Goal: Task Accomplishment & Management: Manage account settings

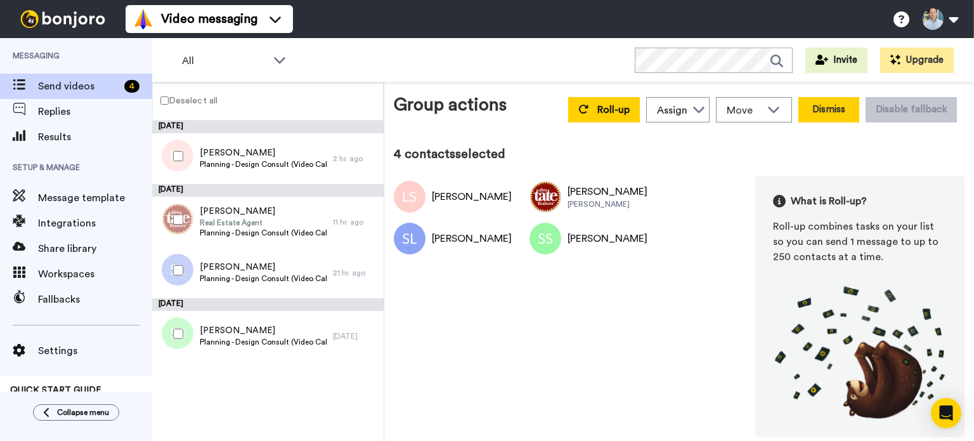
click at [841, 110] on button "Dismiss" at bounding box center [829, 109] width 61 height 25
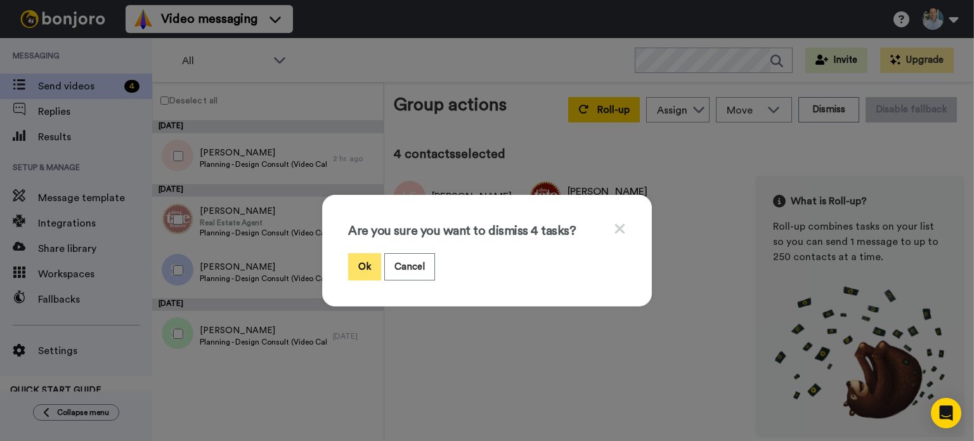
click at [358, 264] on button "Ok" at bounding box center [364, 266] width 33 height 27
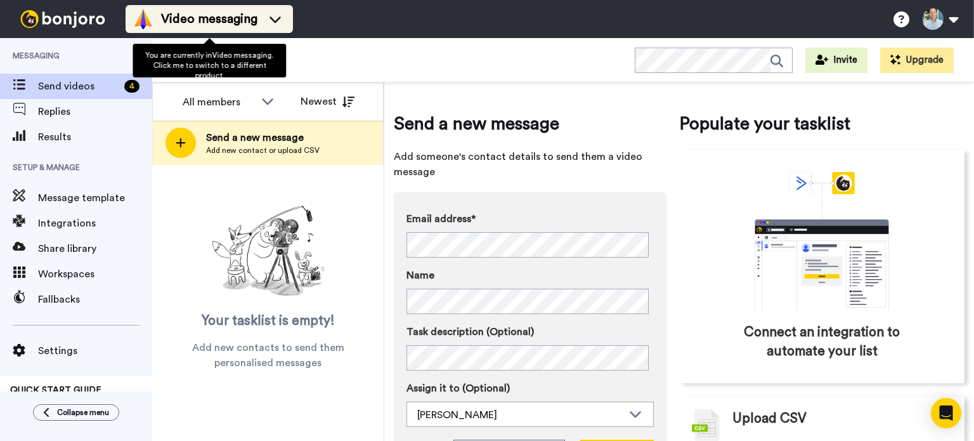
click at [269, 13] on icon at bounding box center [275, 19] width 20 height 13
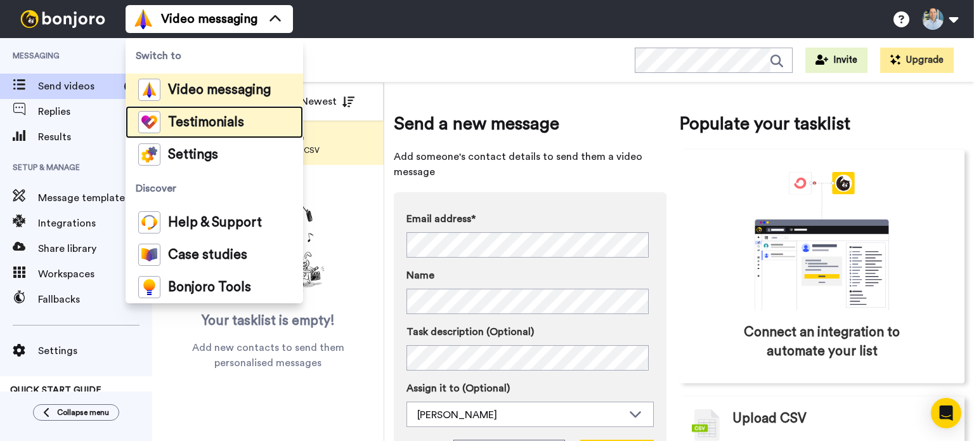
click at [235, 119] on span "Testimonials" at bounding box center [206, 122] width 76 height 13
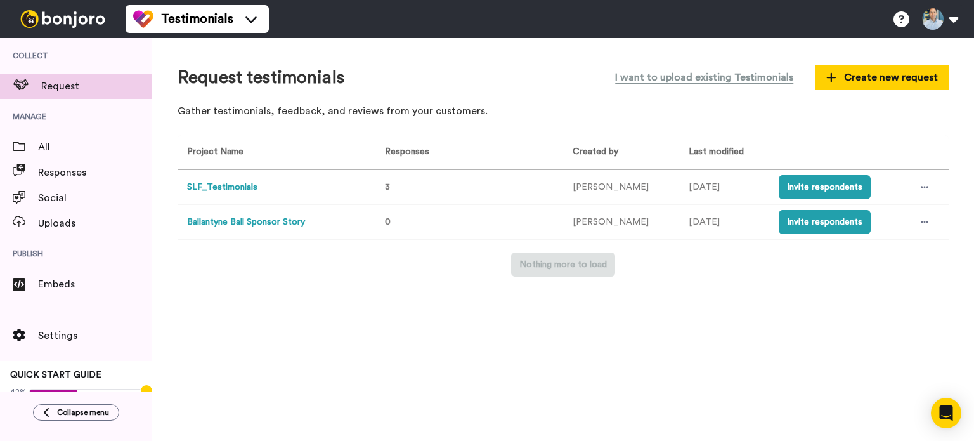
click at [230, 191] on button "SLF_Testimonials" at bounding box center [222, 187] width 70 height 13
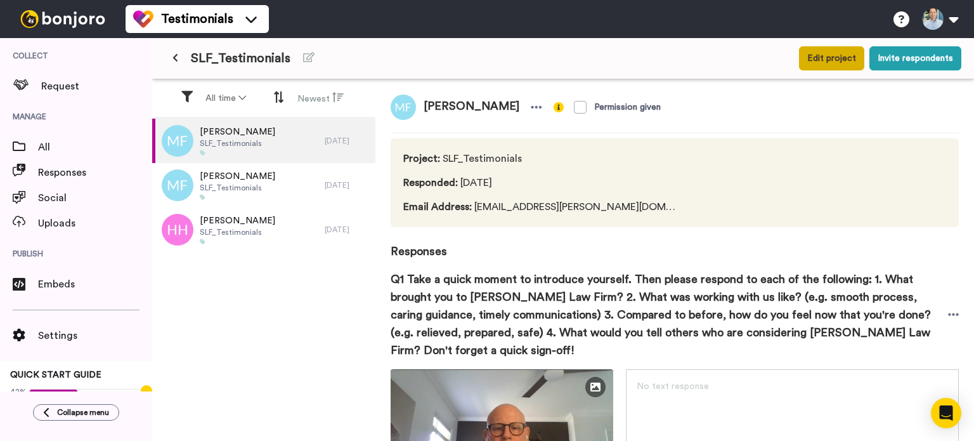
click at [828, 58] on button "Edit project" at bounding box center [831, 58] width 65 height 24
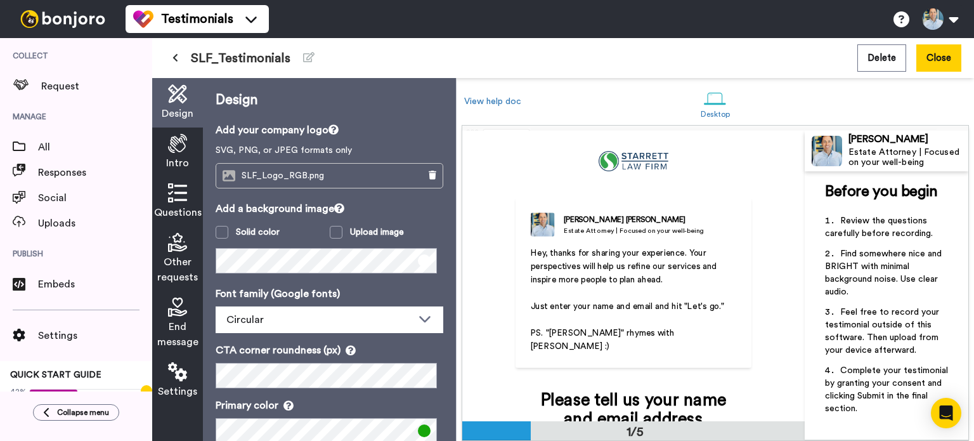
click at [173, 193] on icon at bounding box center [177, 192] width 19 height 19
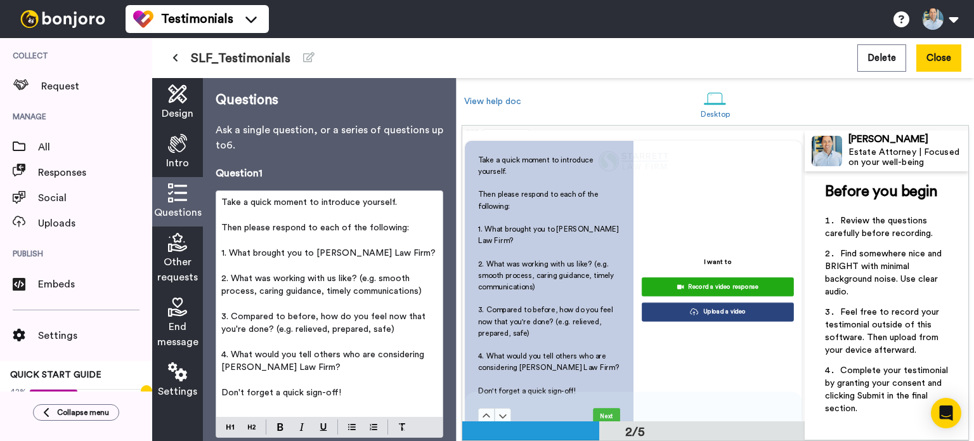
scroll to position [375, 0]
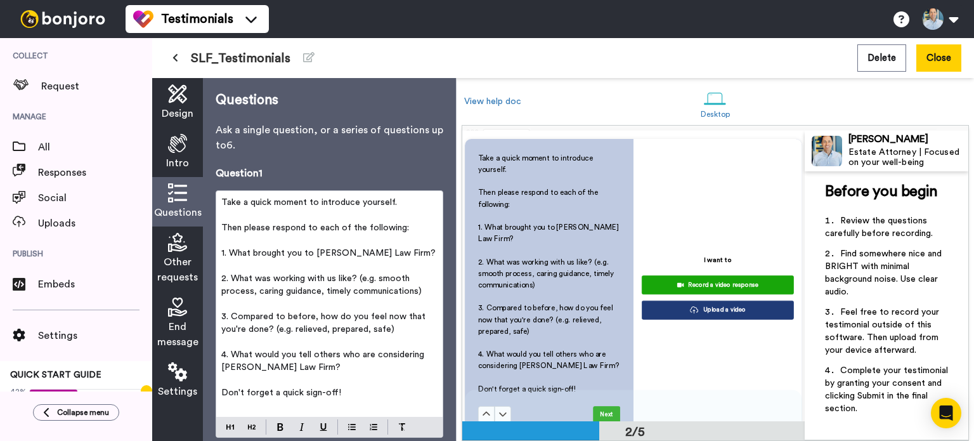
click at [179, 148] on icon at bounding box center [177, 143] width 19 height 19
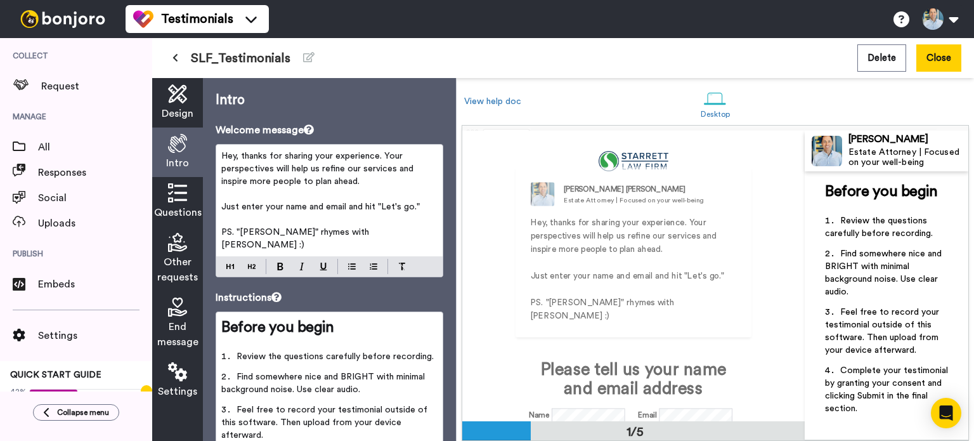
scroll to position [0, 0]
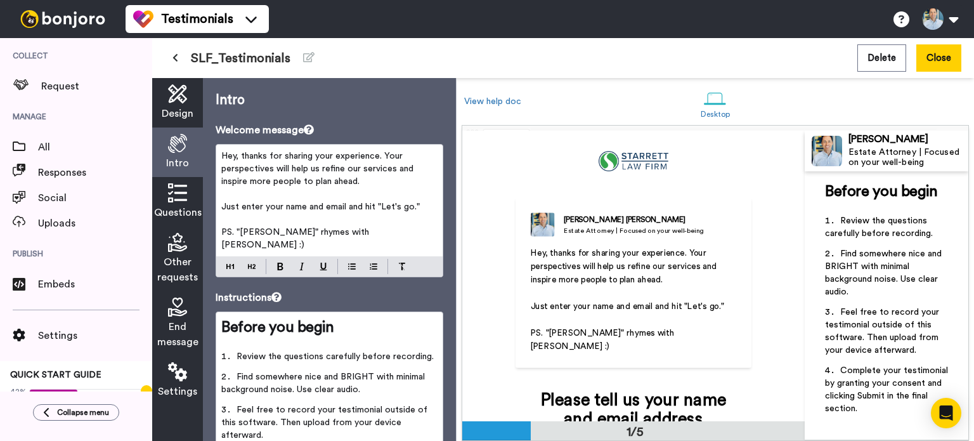
click at [186, 256] on span "Other requests" at bounding box center [177, 269] width 41 height 30
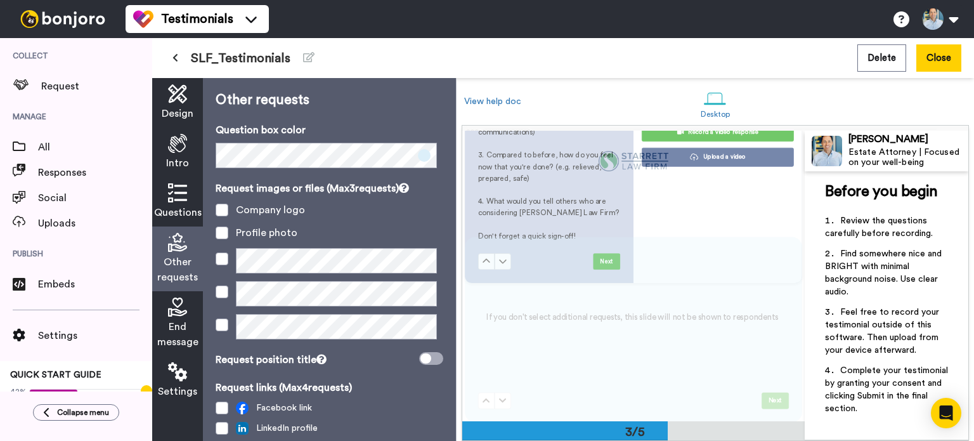
scroll to position [570, 0]
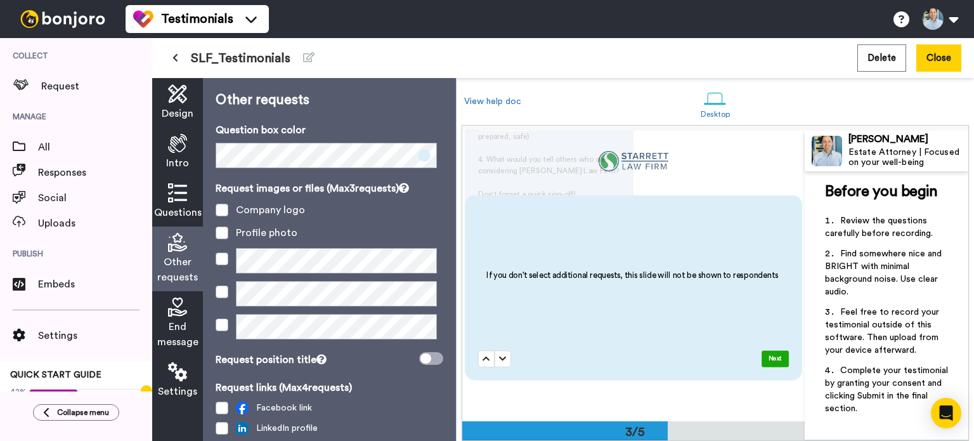
click at [177, 323] on span "End message" at bounding box center [177, 334] width 41 height 30
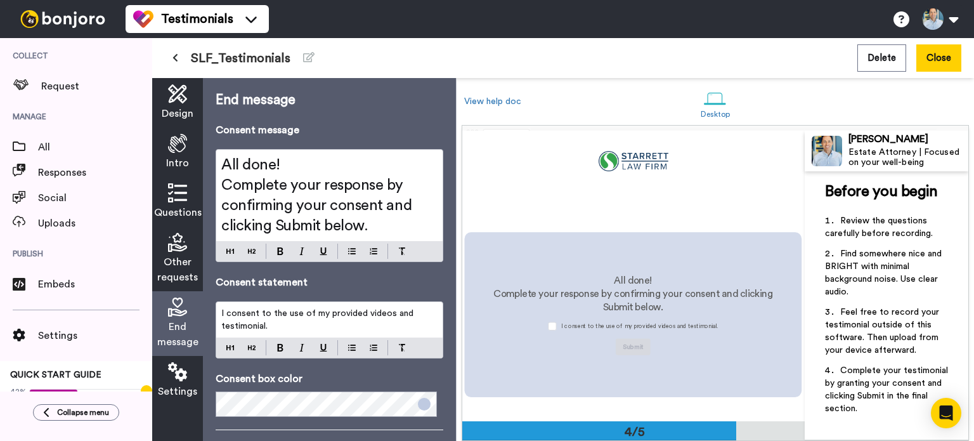
scroll to position [854, 0]
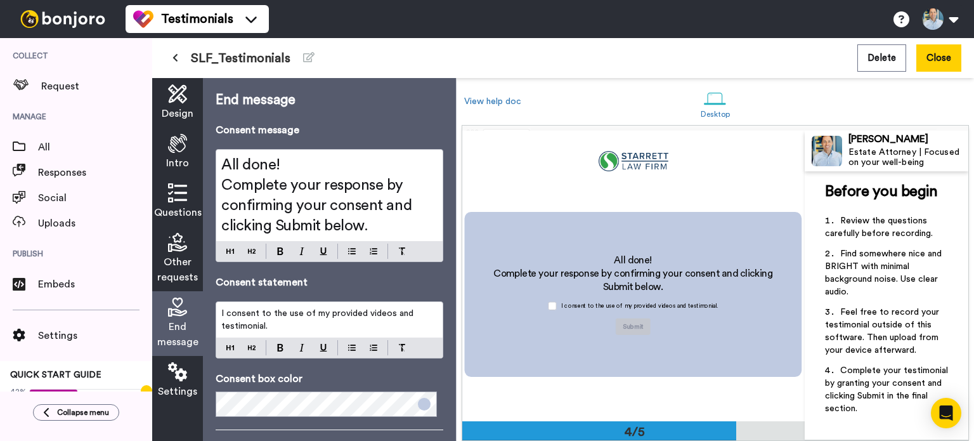
click at [181, 378] on icon at bounding box center [177, 371] width 19 height 19
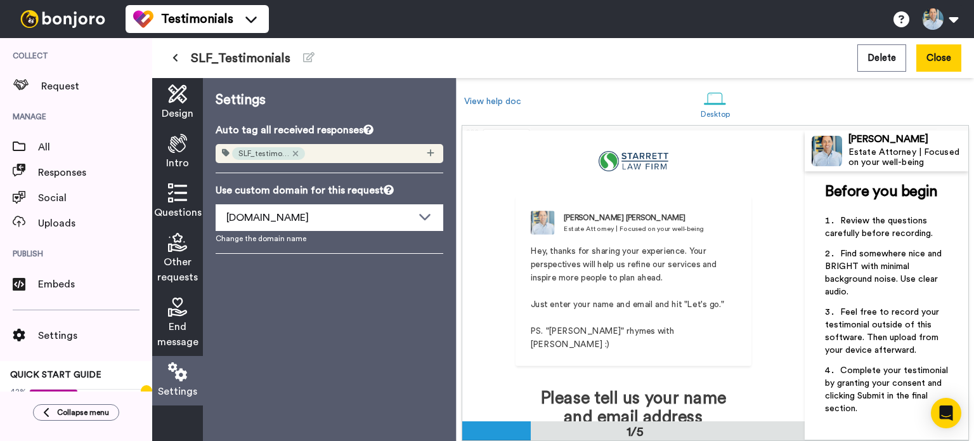
scroll to position [0, 0]
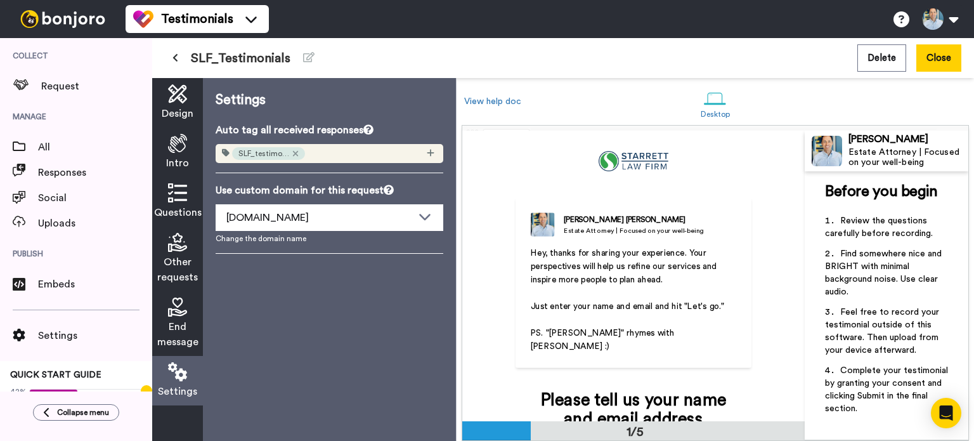
click at [171, 266] on span "Other requests" at bounding box center [177, 269] width 41 height 30
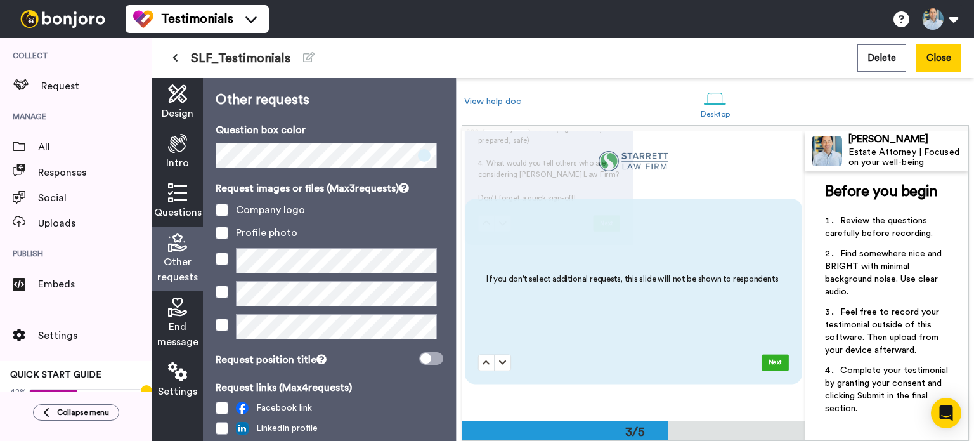
scroll to position [570, 0]
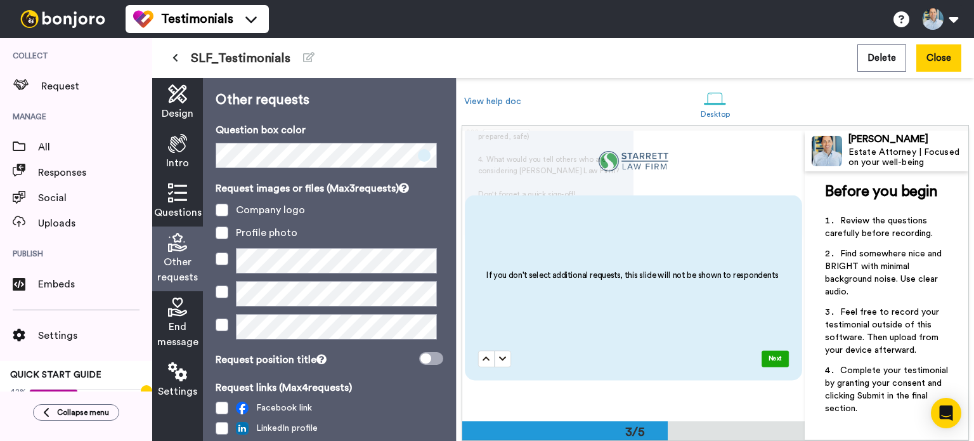
click at [170, 186] on icon at bounding box center [177, 192] width 19 height 19
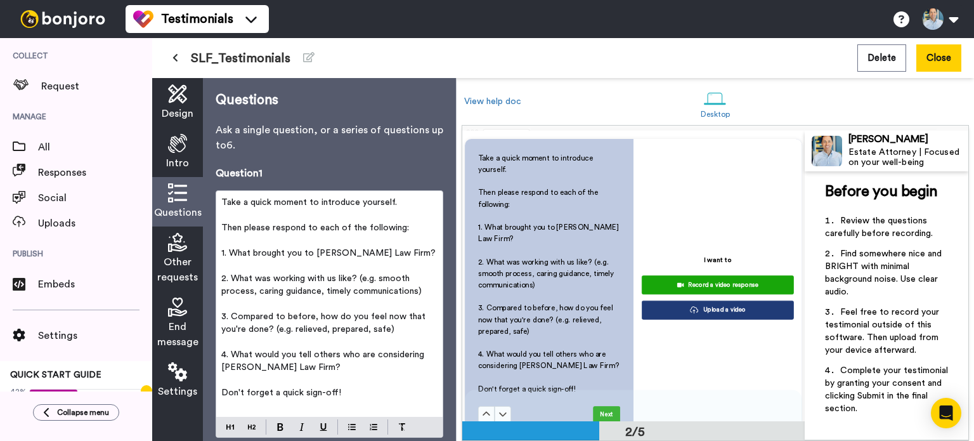
scroll to position [180, 0]
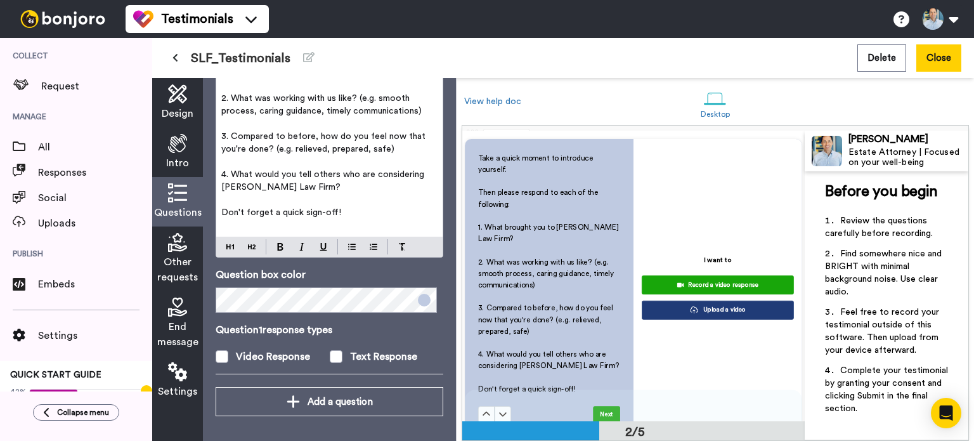
click at [162, 136] on div "Intro" at bounding box center [177, 152] width 51 height 49
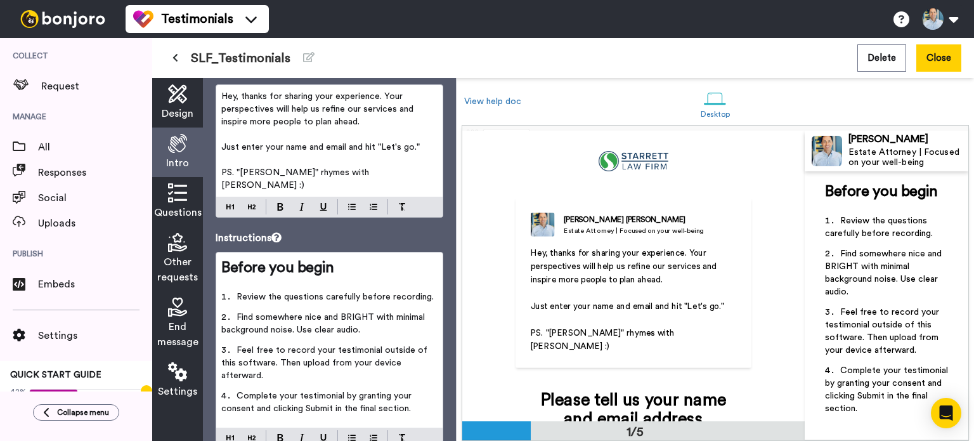
scroll to position [91, 0]
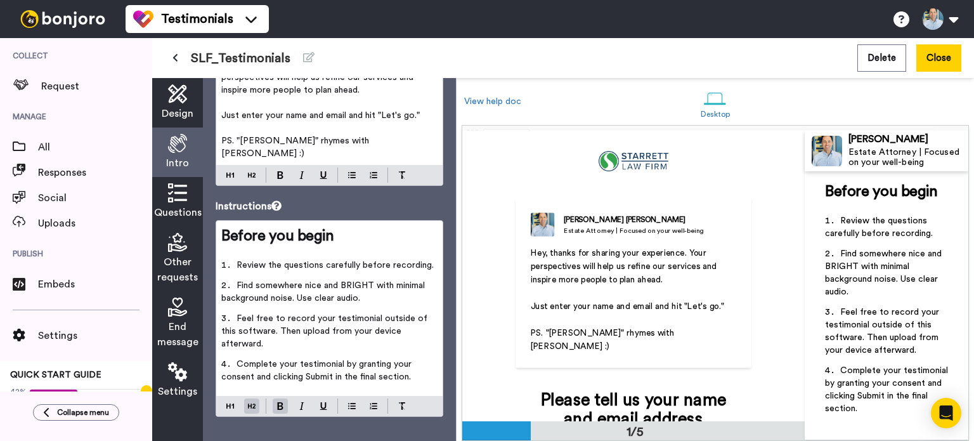
click at [337, 226] on h2 "Before you begin" at bounding box center [329, 236] width 216 height 20
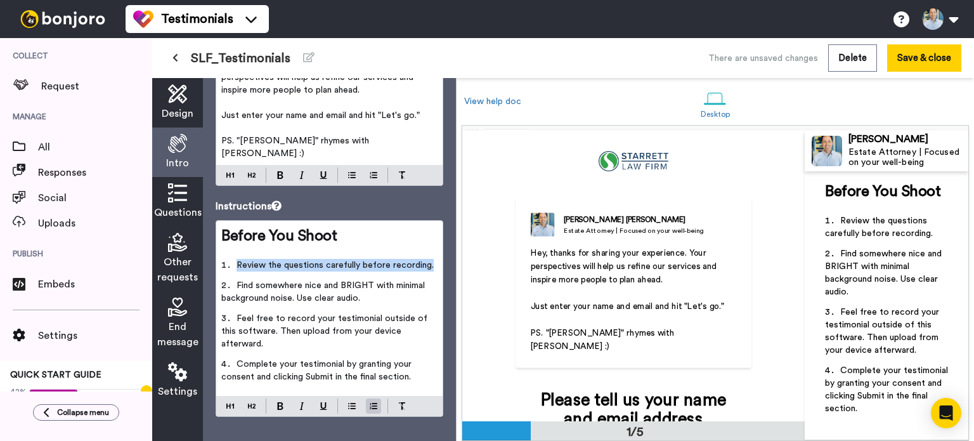
drag, startPoint x: 430, startPoint y: 251, endPoint x: 237, endPoint y: 247, distance: 192.9
click at [237, 259] on li "Review the questions carefully before recording." at bounding box center [329, 269] width 216 height 20
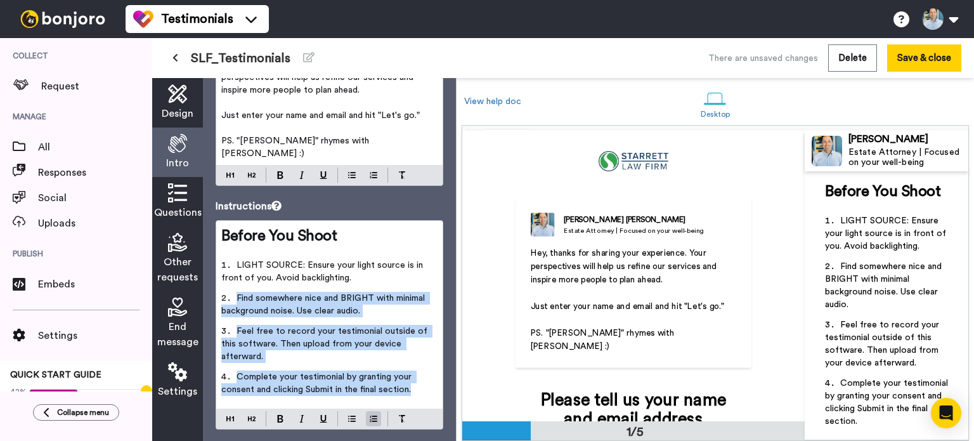
drag, startPoint x: 423, startPoint y: 375, endPoint x: 237, endPoint y: 289, distance: 204.9
click at [237, 289] on ol "LIGHT SOURCE: Ensure your light source is in front of you. Avoid backlighting. …" at bounding box center [329, 331] width 216 height 145
click at [237, 294] on span "Find somewhere nice and BRIGHT with minimal background noise. Use clear audio." at bounding box center [324, 305] width 206 height 22
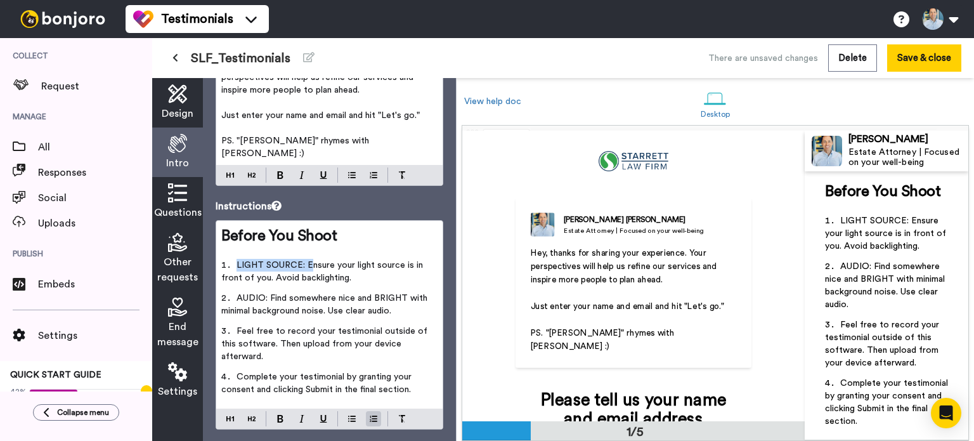
drag, startPoint x: 310, startPoint y: 249, endPoint x: 221, endPoint y: 252, distance: 88.9
click at [221, 252] on div "Before You Shoot ﻿ LIGHT SOURCE: Ensure your light source is in front of you. A…" at bounding box center [329, 315] width 226 height 188
click at [237, 261] on span "Ensure that your light source is in front of you. Avoid backlighting." at bounding box center [324, 272] width 207 height 22
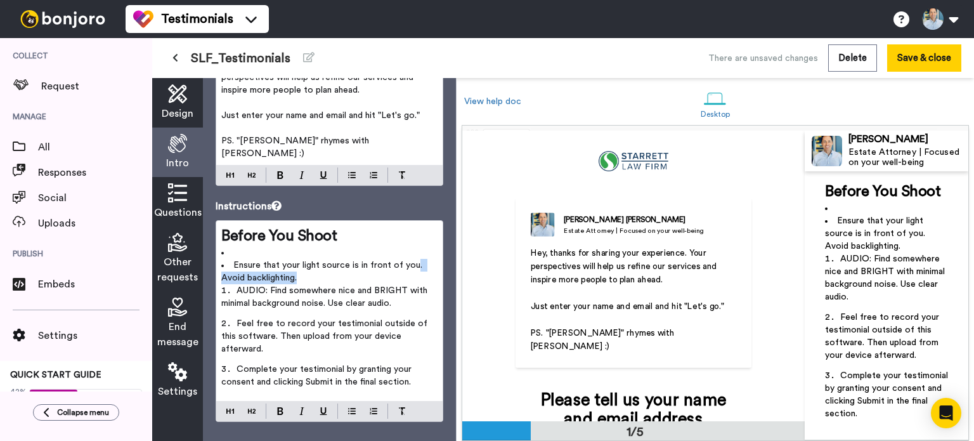
drag, startPoint x: 365, startPoint y: 263, endPoint x: 402, endPoint y: 247, distance: 40.1
click at [402, 259] on li "Ensure that your light source is in front of you. Avoid backlighting." at bounding box center [329, 271] width 216 height 25
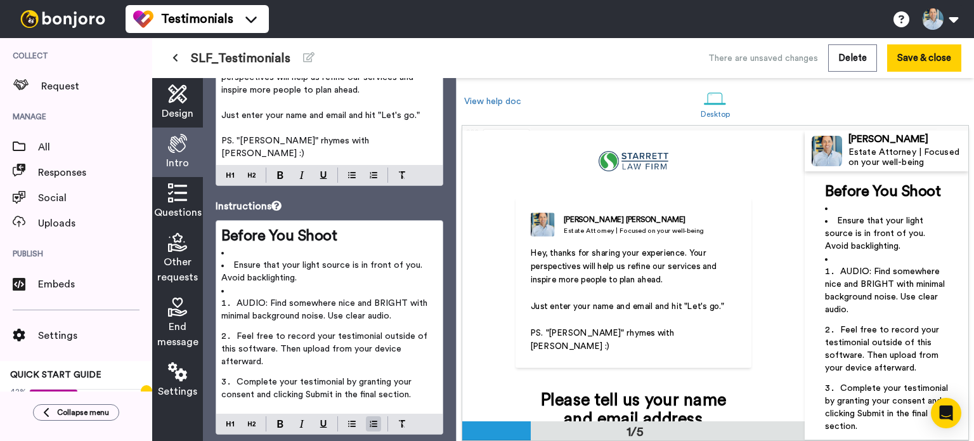
click at [239, 299] on span "AUDIO: Find somewhere nice and BRIGHT with minimal background noise. Use clear …" at bounding box center [325, 310] width 209 height 22
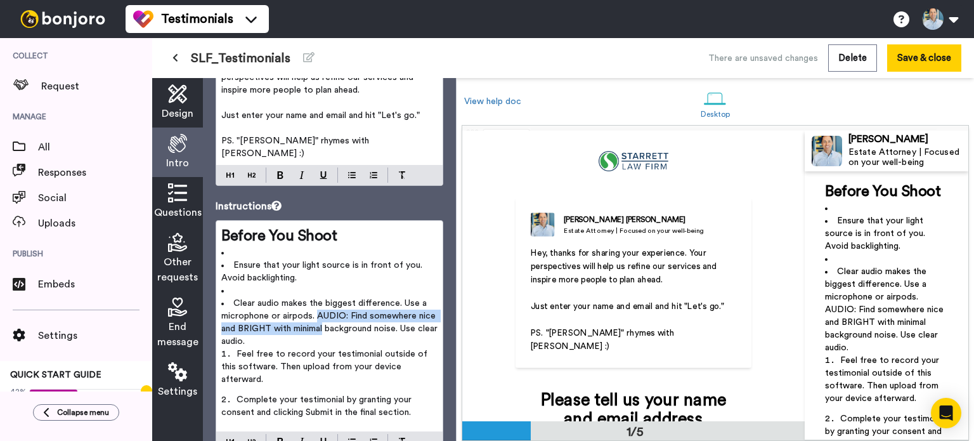
drag, startPoint x: 343, startPoint y: 316, endPoint x: 318, endPoint y: 301, distance: 29.1
click at [318, 301] on span "Clear audio makes the biggest difference. Use a microphone or airpods. AUDIO: F…" at bounding box center [330, 322] width 219 height 47
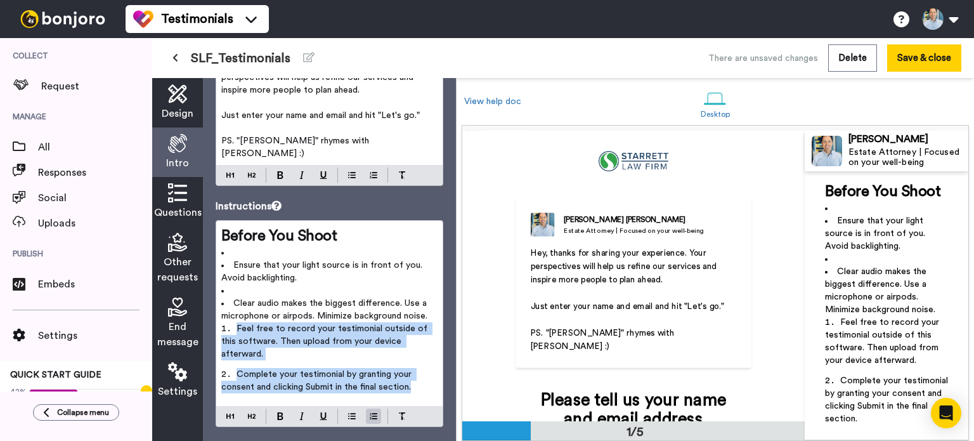
drag, startPoint x: 411, startPoint y: 375, endPoint x: 221, endPoint y: 315, distance: 199.0
click at [221, 322] on ol "Feel free to record your testimonial outside of this software. Then upload from…" at bounding box center [329, 361] width 216 height 79
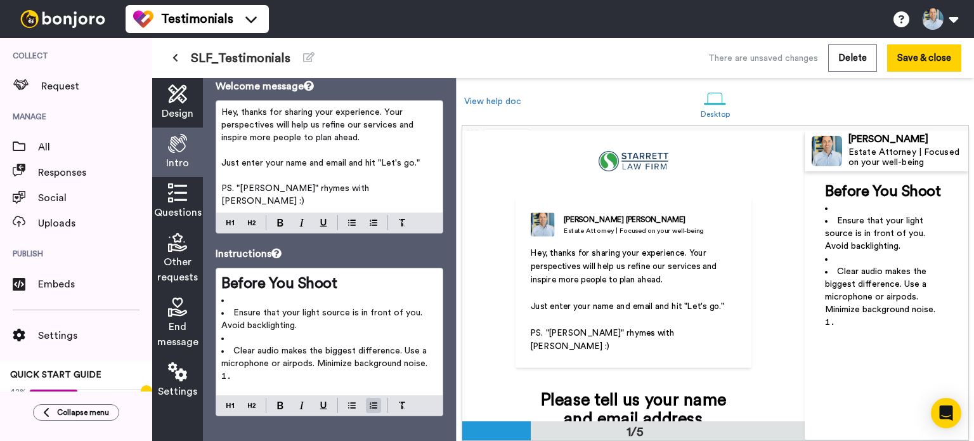
scroll to position [23, 0]
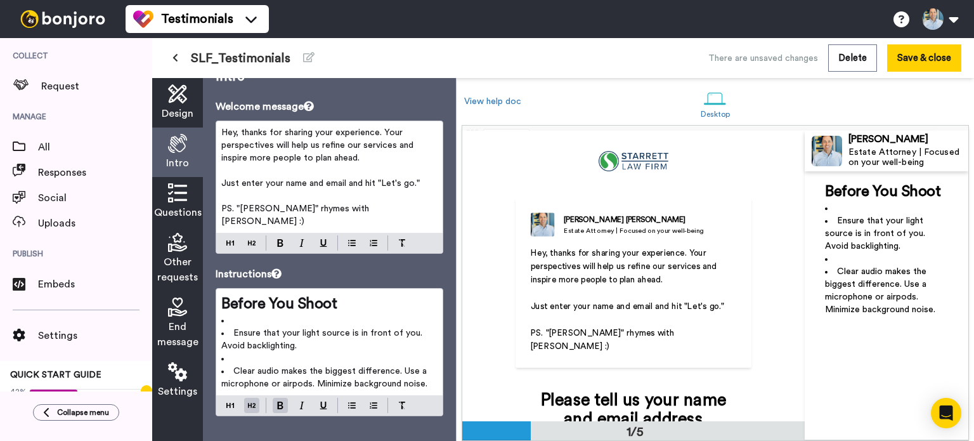
click at [280, 296] on span "Before You Shoot" at bounding box center [278, 303] width 115 height 15
drag, startPoint x: 363, startPoint y: 290, endPoint x: 286, endPoint y: 296, distance: 77.0
click at [286, 296] on h2 "2 Tips for Success" at bounding box center [329, 304] width 216 height 20
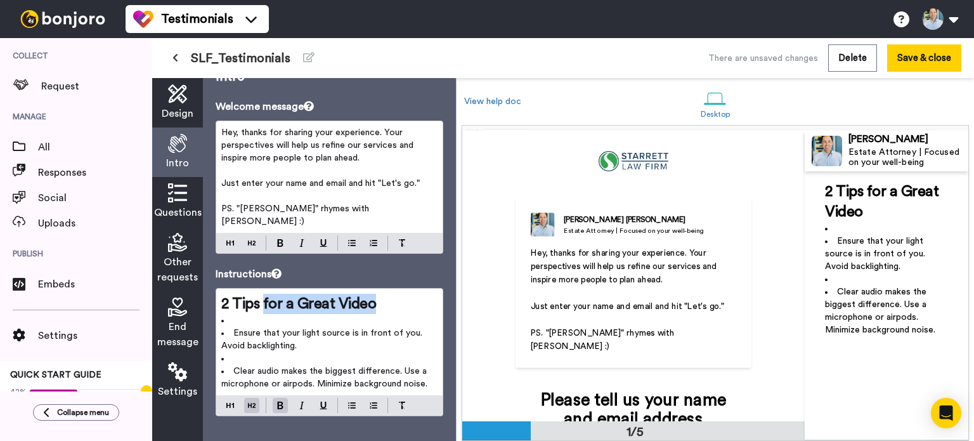
drag, startPoint x: 385, startPoint y: 294, endPoint x: 264, endPoint y: 285, distance: 121.5
click at [264, 294] on h2 "2 Tips for a Great Video" at bounding box center [329, 304] width 216 height 20
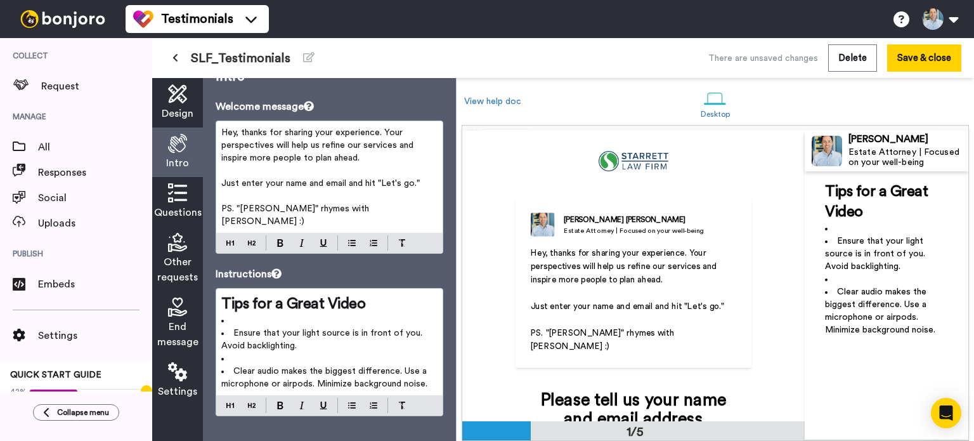
scroll to position [23, 0]
click at [411, 367] on span "Clear audio makes the biggest difference. Use a microphone or airpods. Minimize…" at bounding box center [325, 378] width 208 height 22
click at [396, 367] on span "Clear audio makes the biggest difference. Use a microphone or airpods. Minimize…" at bounding box center [325, 378] width 208 height 22
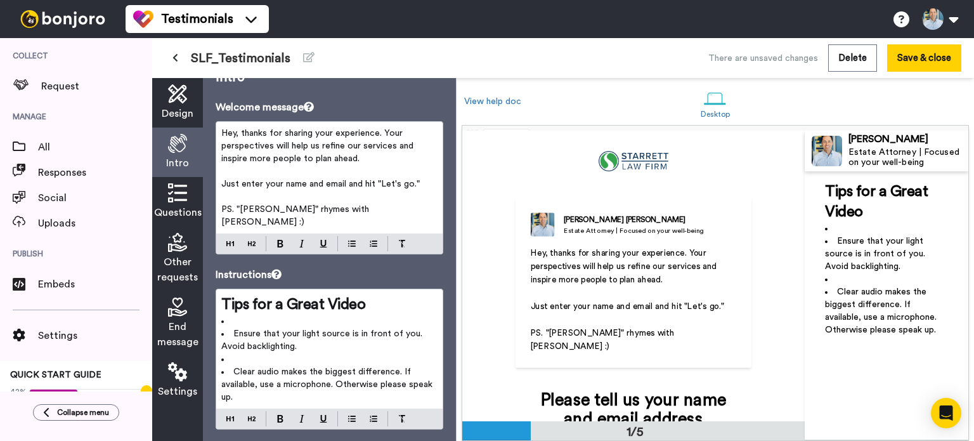
click at [180, 197] on icon at bounding box center [177, 192] width 19 height 19
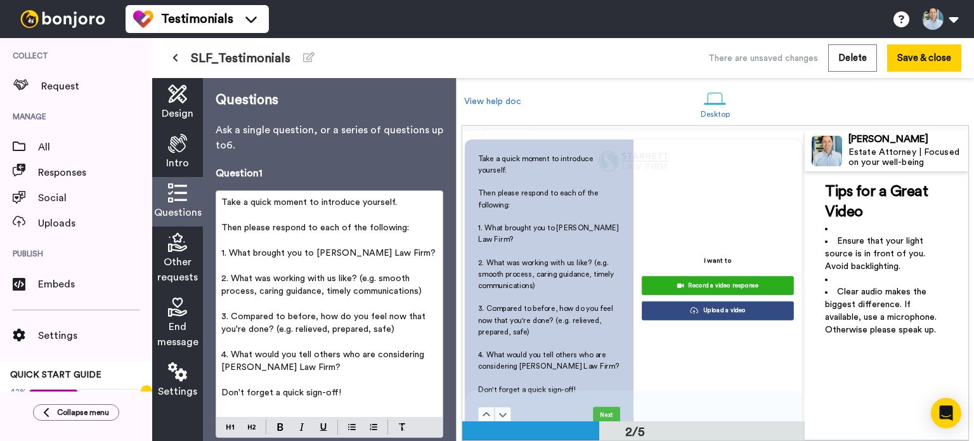
scroll to position [375, 0]
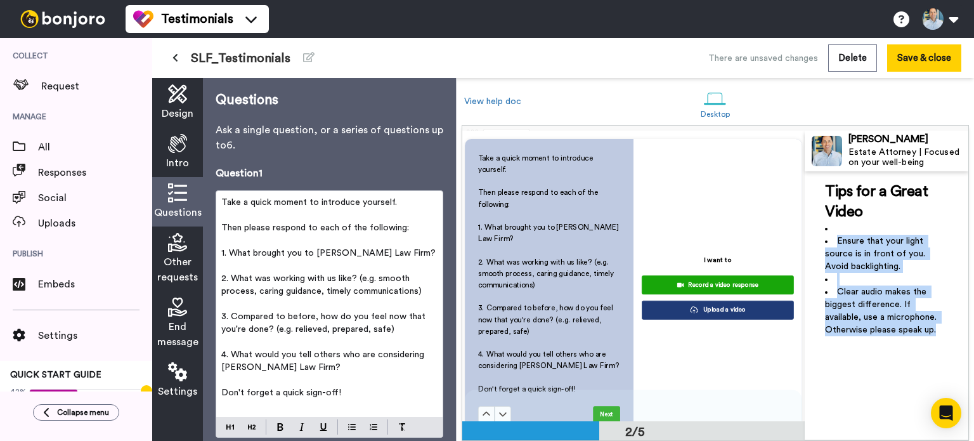
drag, startPoint x: 886, startPoint y: 329, endPoint x: 825, endPoint y: 240, distance: 107.2
click at [825, 240] on div "Tips for a Great Video ﻿ Ensure that your light source is in front of you. Avoi…" at bounding box center [886, 258] width 123 height 155
copy div "Ensure that your light source is in front of you. Avoid backlighting. ﻿ Clear a…"
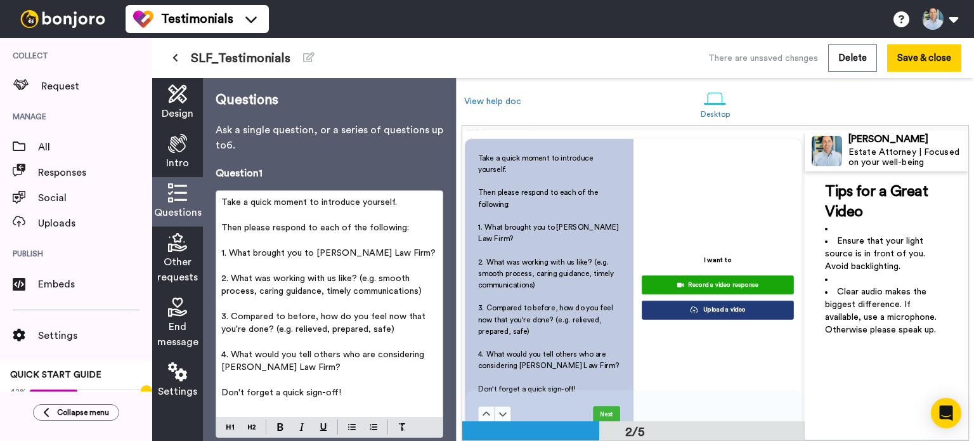
click at [902, 96] on div "View help doc Desktop" at bounding box center [715, 101] width 502 height 47
click at [919, 55] on button "Save & close" at bounding box center [925, 57] width 74 height 27
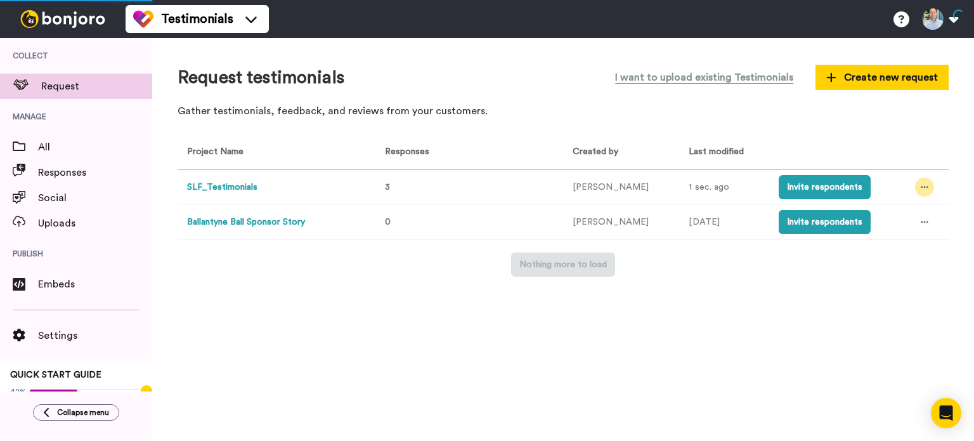
click at [921, 184] on icon at bounding box center [925, 187] width 8 height 9
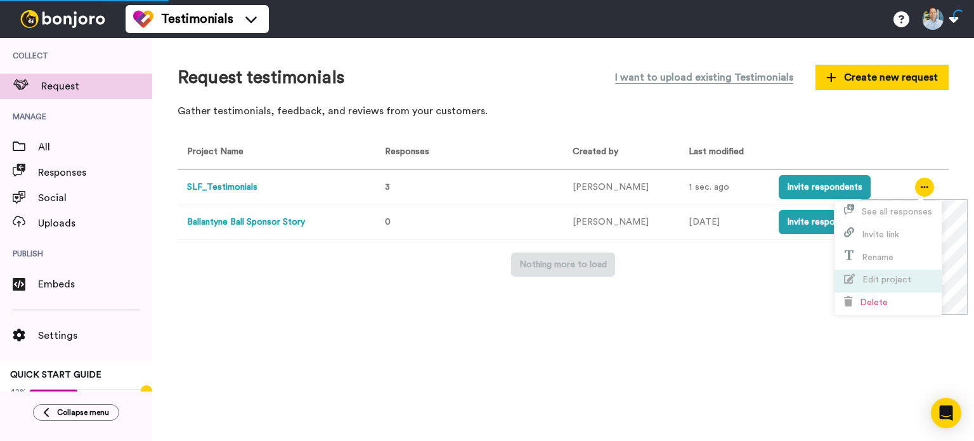
click at [889, 275] on span "Edit project" at bounding box center [877, 280] width 67 height 10
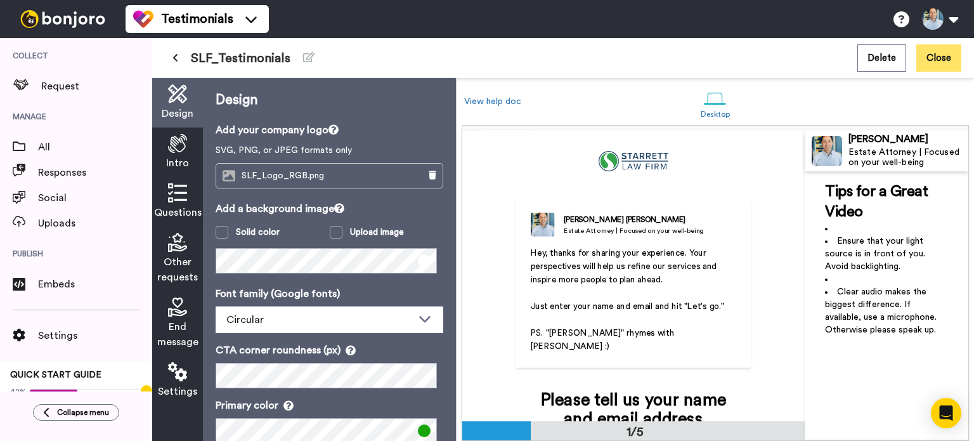
click at [941, 58] on button "Close" at bounding box center [939, 57] width 45 height 27
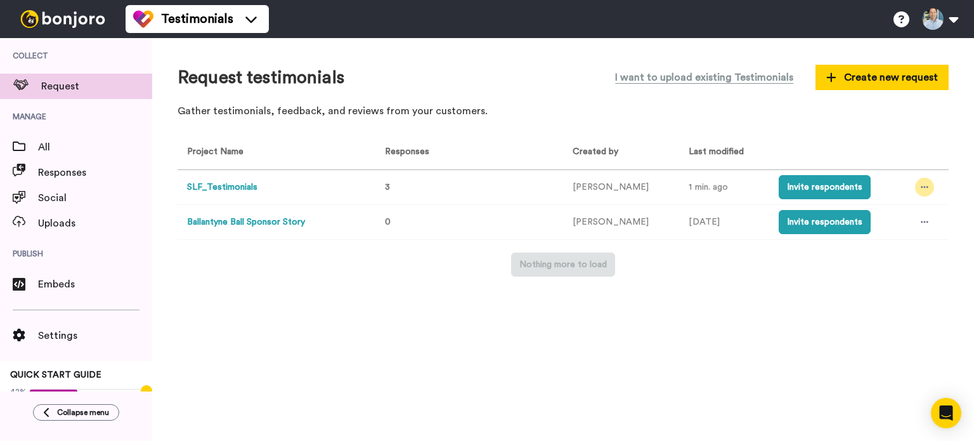
click at [915, 194] on div at bounding box center [924, 187] width 19 height 19
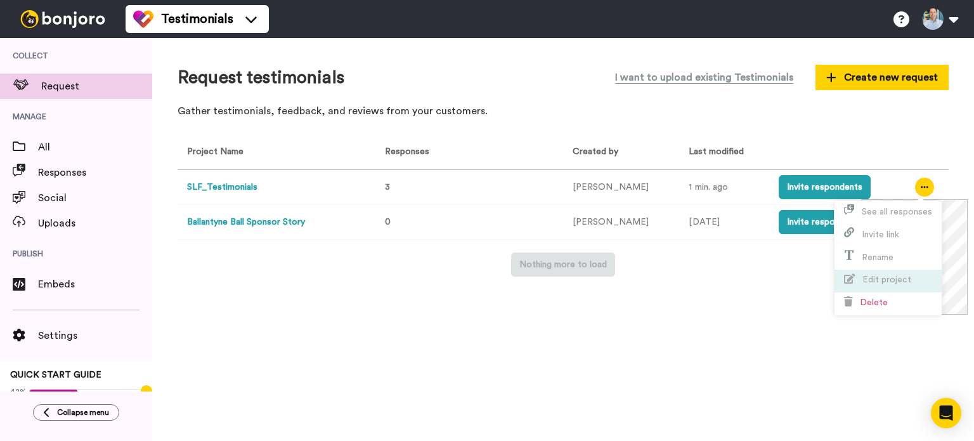
click at [889, 277] on span "Edit project" at bounding box center [887, 279] width 49 height 9
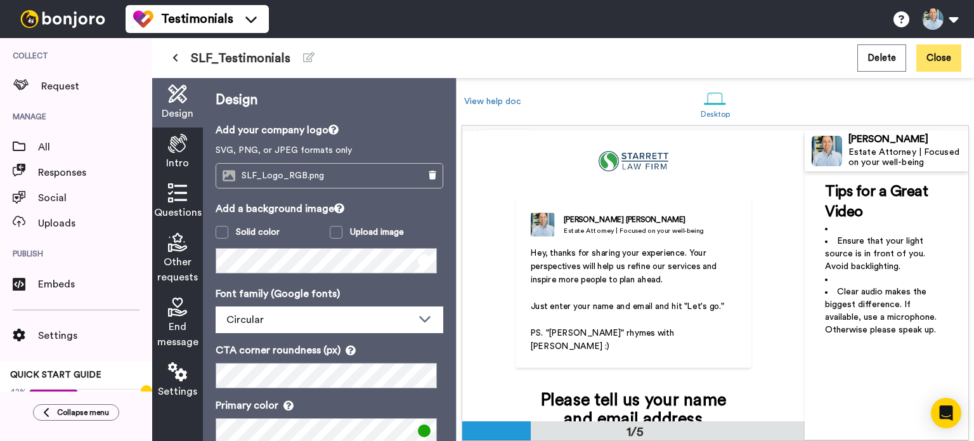
click at [936, 60] on button "Close" at bounding box center [939, 57] width 45 height 27
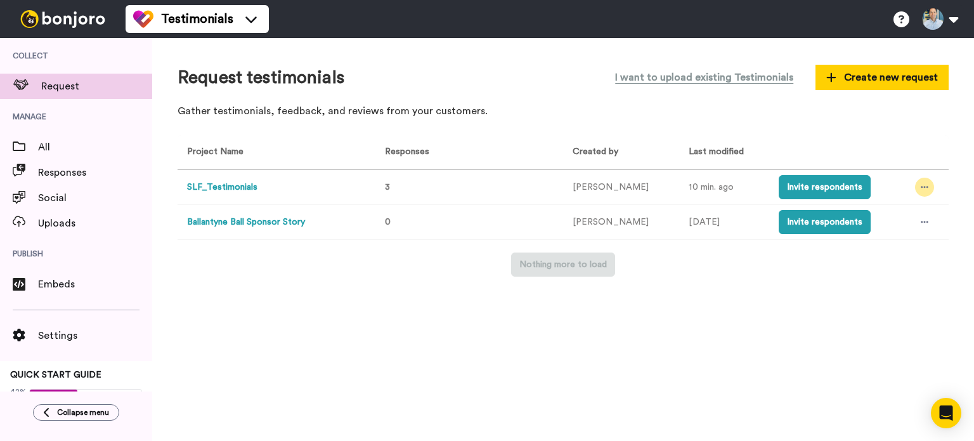
click at [921, 186] on icon at bounding box center [925, 187] width 8 height 9
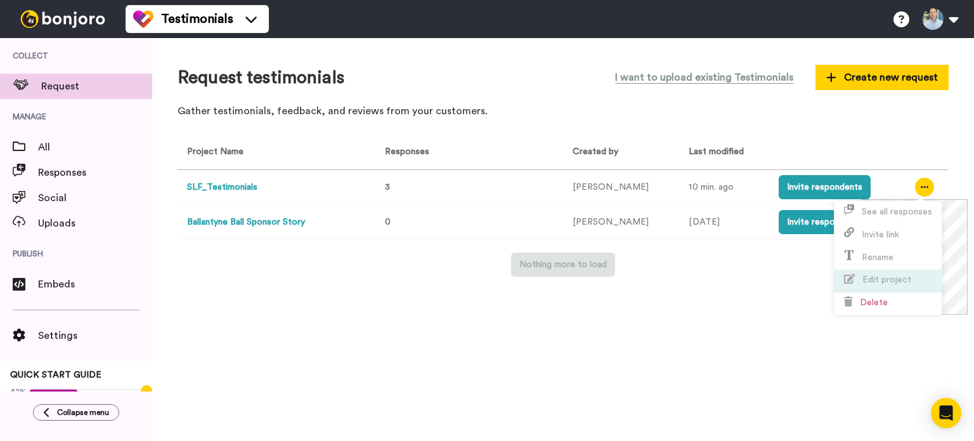
click at [905, 278] on span "Edit project" at bounding box center [887, 279] width 49 height 9
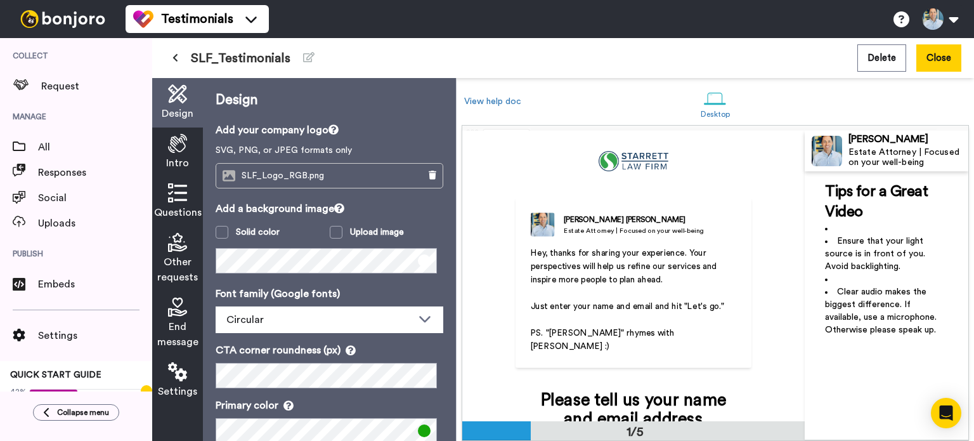
click at [936, 301] on span "Clear audio makes the biggest difference. If available, use a microphone. Other…" at bounding box center [882, 310] width 114 height 47
click at [173, 105] on div "Design" at bounding box center [177, 102] width 51 height 49
click at [173, 148] on icon at bounding box center [177, 143] width 19 height 19
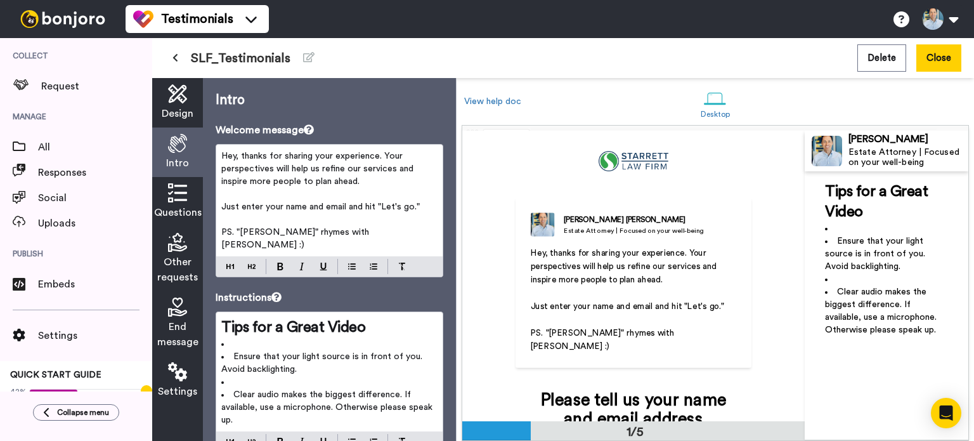
click at [283, 390] on span "Clear audio makes the biggest difference. If available, use a microphone. Other…" at bounding box center [328, 407] width 214 height 34
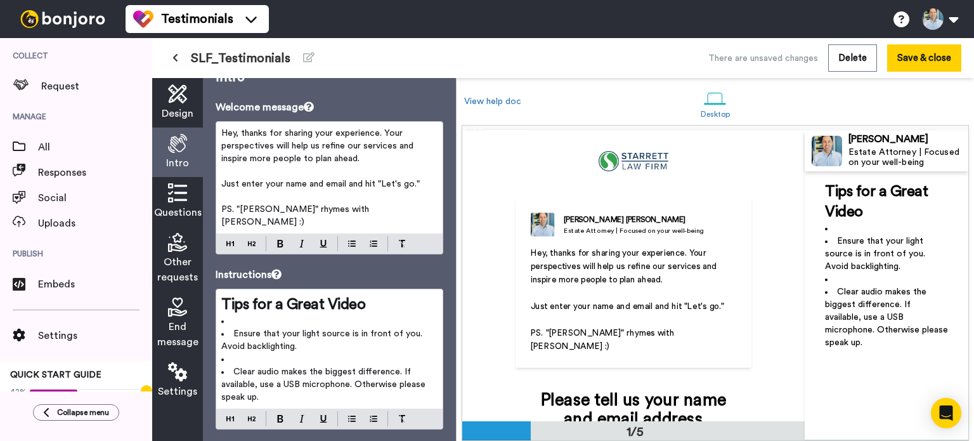
scroll to position [36, 0]
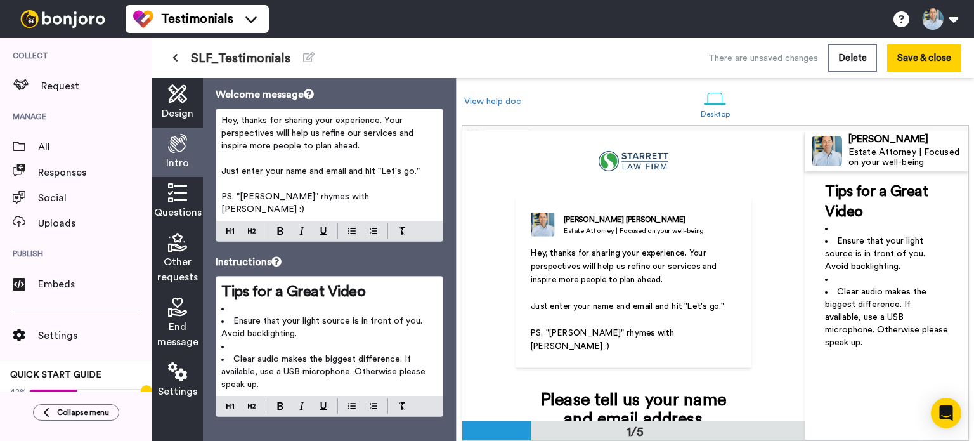
click at [298, 374] on li "Clear audio makes the biggest difference. If available, use a USB microphone. O…" at bounding box center [329, 372] width 216 height 38
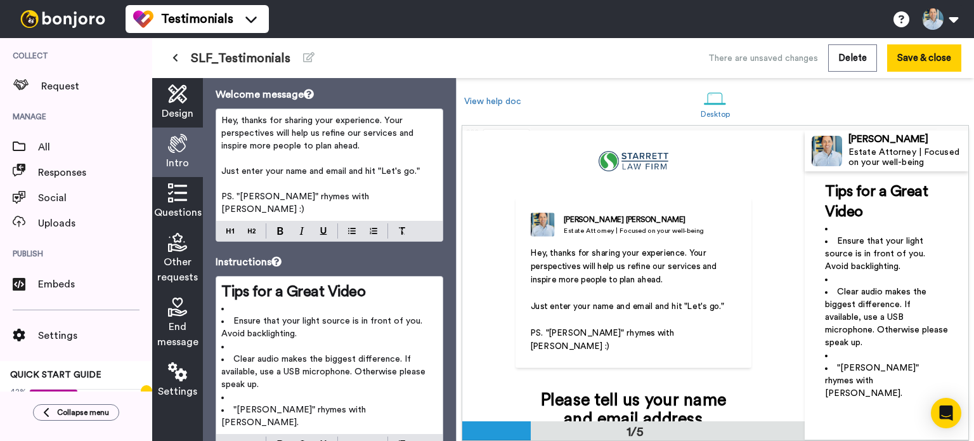
click at [330, 405] on span ""Starrett" rhymes with Garrett." at bounding box center [294, 416] width 147 height 22
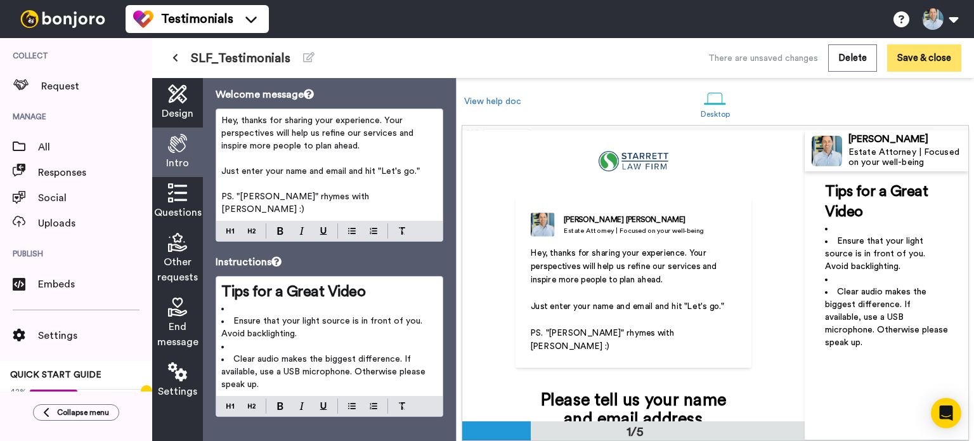
click at [936, 58] on button "Save & close" at bounding box center [925, 57] width 74 height 27
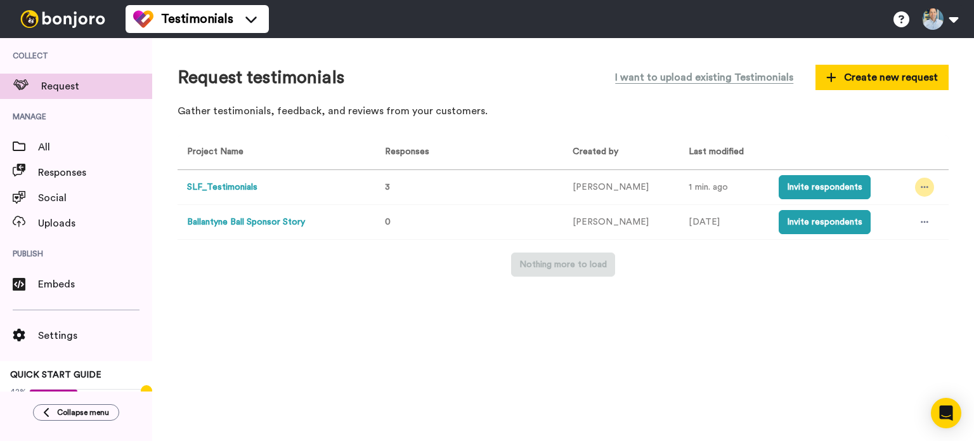
click at [923, 185] on icon at bounding box center [925, 187] width 8 height 9
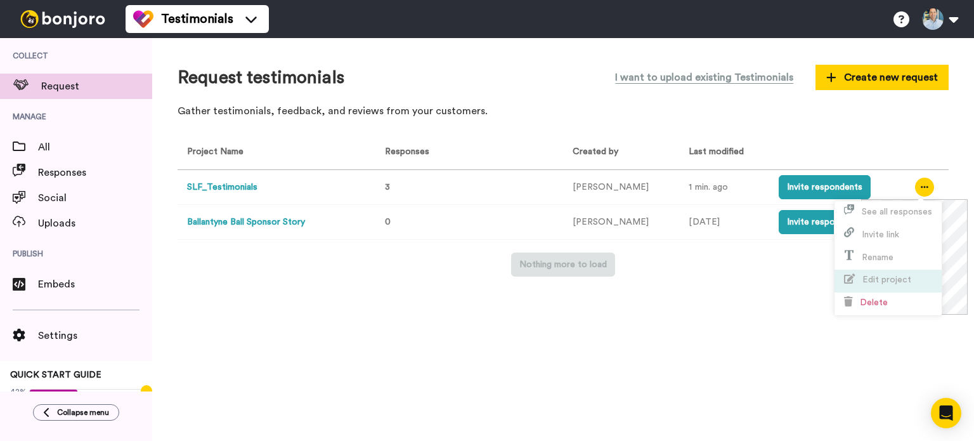
click at [896, 280] on span "Edit project" at bounding box center [887, 279] width 49 height 9
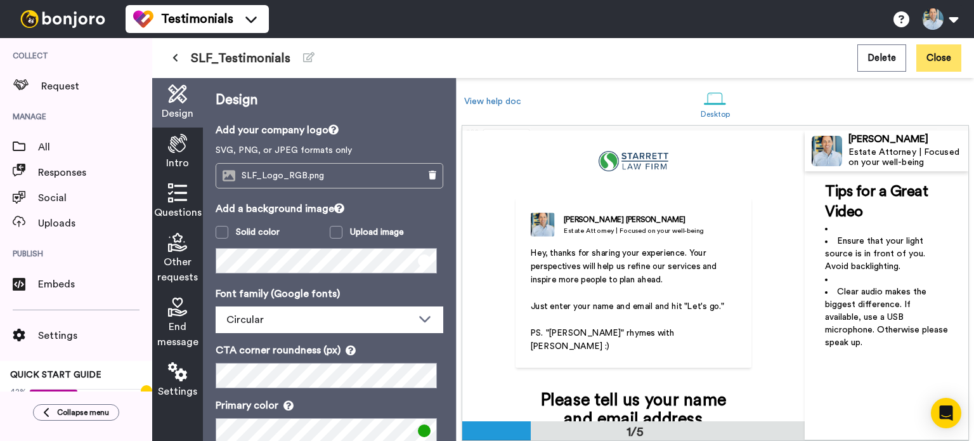
click at [943, 56] on button "Close" at bounding box center [939, 57] width 45 height 27
